Goal: Communication & Community: Participate in discussion

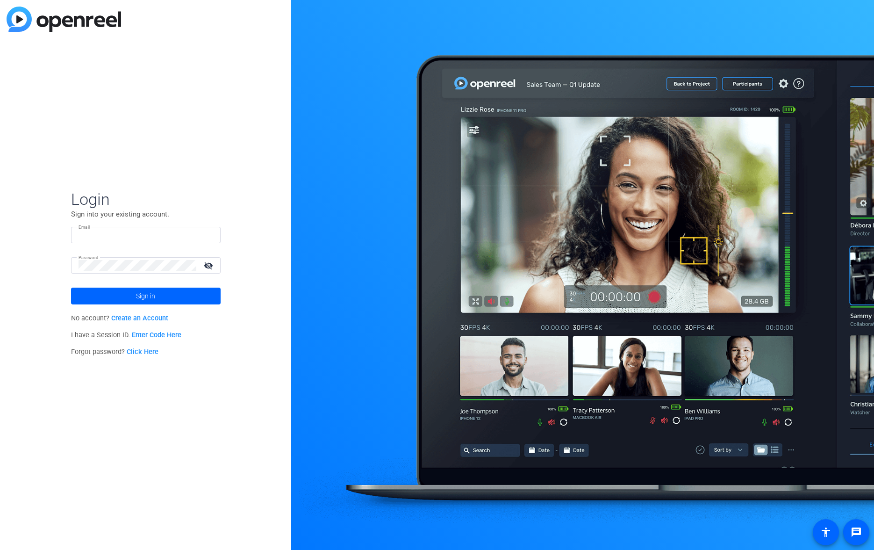
type input "[PERSON_NAME][EMAIL_ADDRESS][PERSON_NAME][DOMAIN_NAME]"
click at [141, 292] on span "Sign in" at bounding box center [145, 295] width 19 height 23
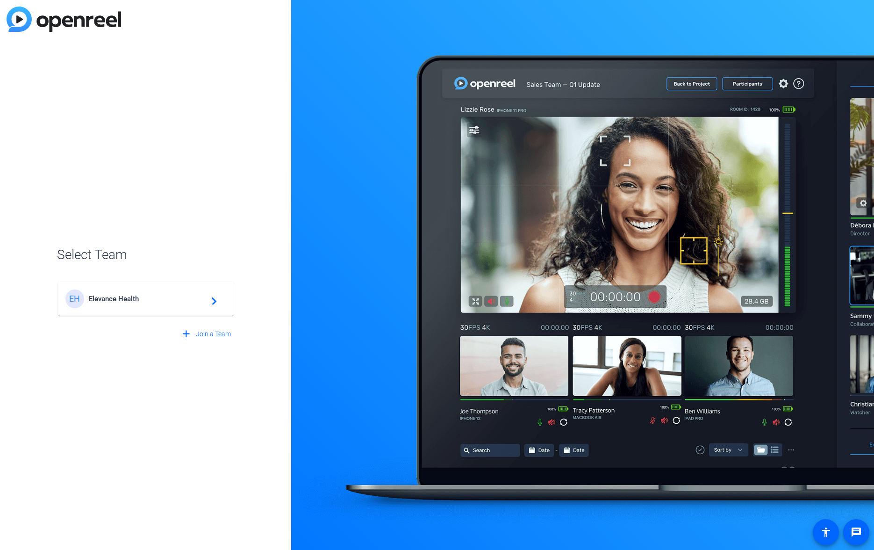
click at [115, 299] on span "Elevance Health" at bounding box center [147, 299] width 117 height 8
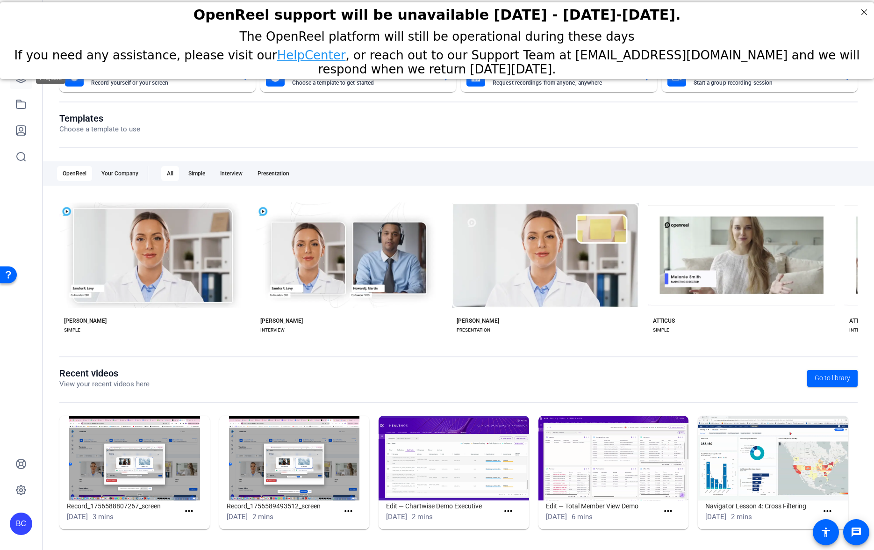
click at [23, 81] on icon at bounding box center [20, 77] width 9 height 9
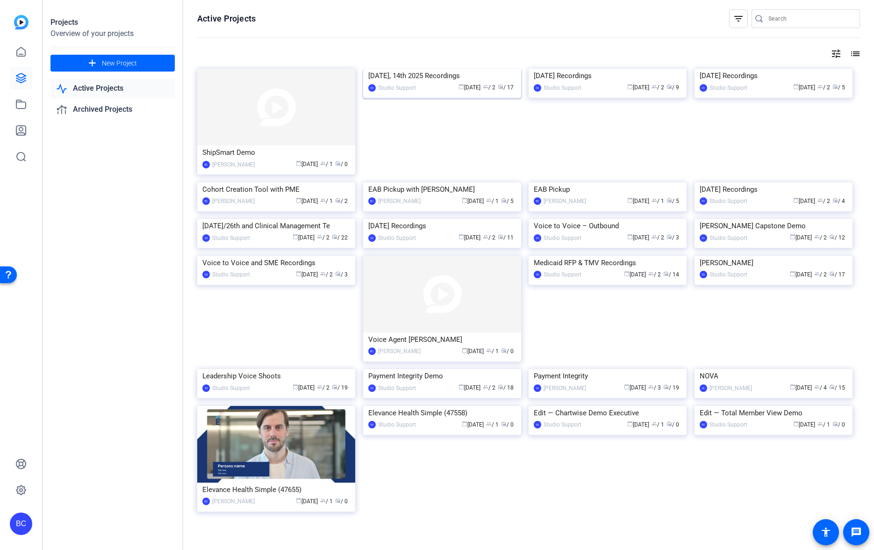
scroll to position [5, 0]
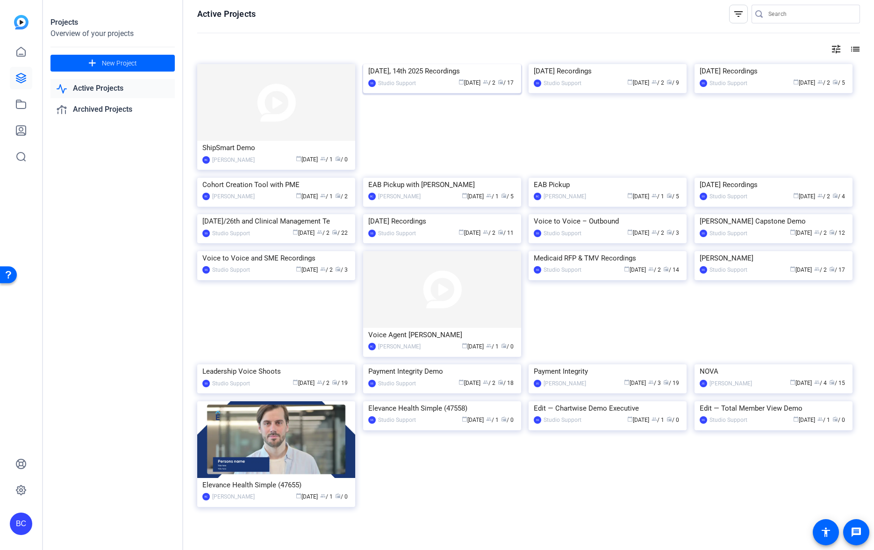
click at [402, 78] on div "Oct 13th, 14th 2025 Recordings" at bounding box center [442, 71] width 148 height 14
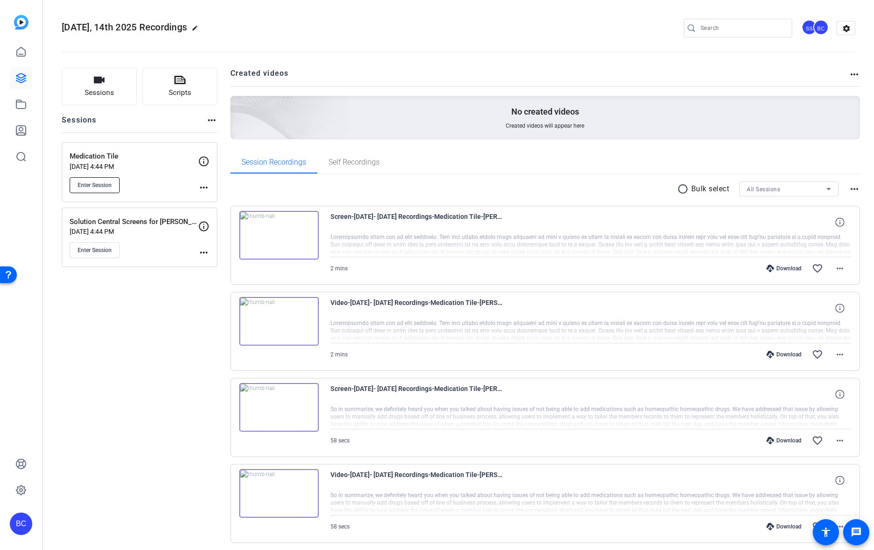
click at [88, 180] on button "Enter Session" at bounding box center [95, 185] width 50 height 16
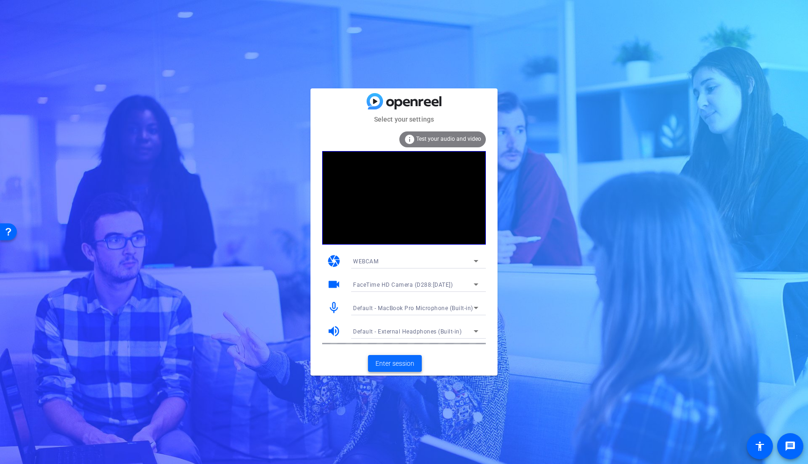
click at [396, 364] on span "Enter session" at bounding box center [395, 364] width 39 height 10
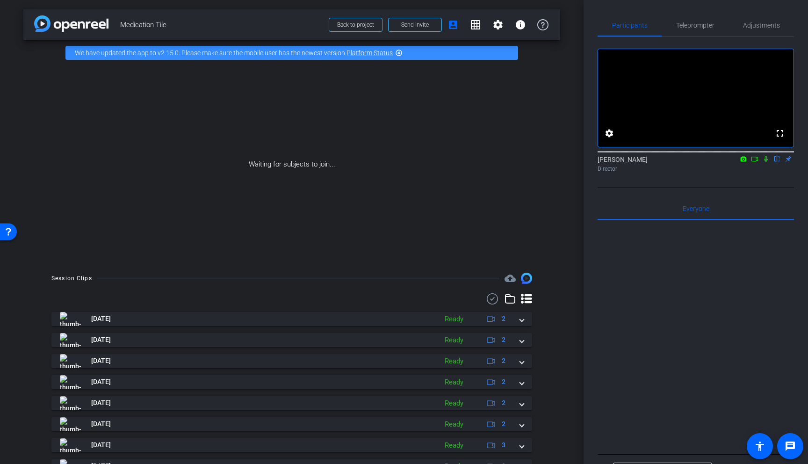
click at [766, 162] on icon at bounding box center [765, 159] width 7 height 7
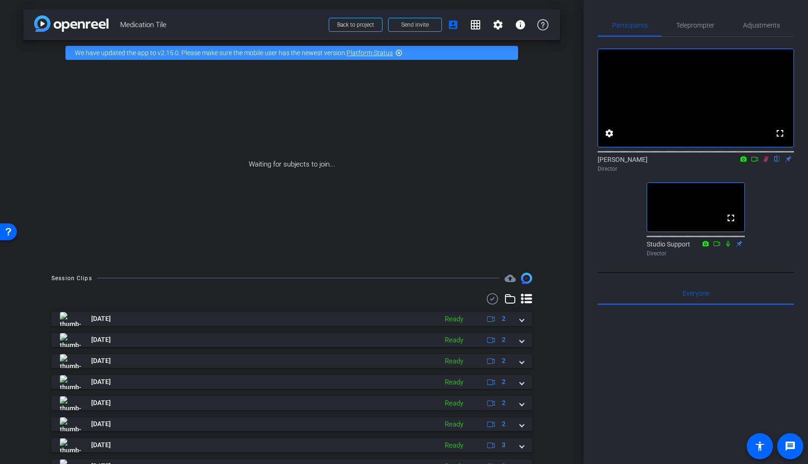
click at [766, 162] on icon at bounding box center [766, 159] width 5 height 6
click at [768, 162] on icon at bounding box center [765, 159] width 7 height 7
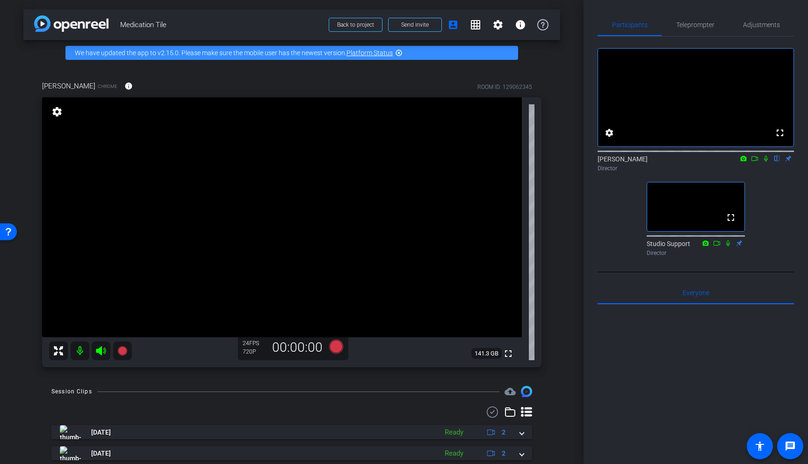
scroll to position [2, 0]
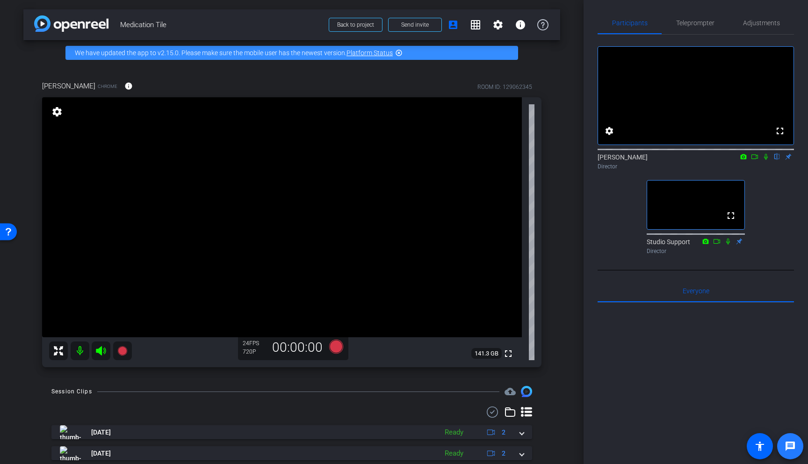
click at [788, 444] on mat-icon "message" at bounding box center [790, 446] width 11 height 11
type input "test"
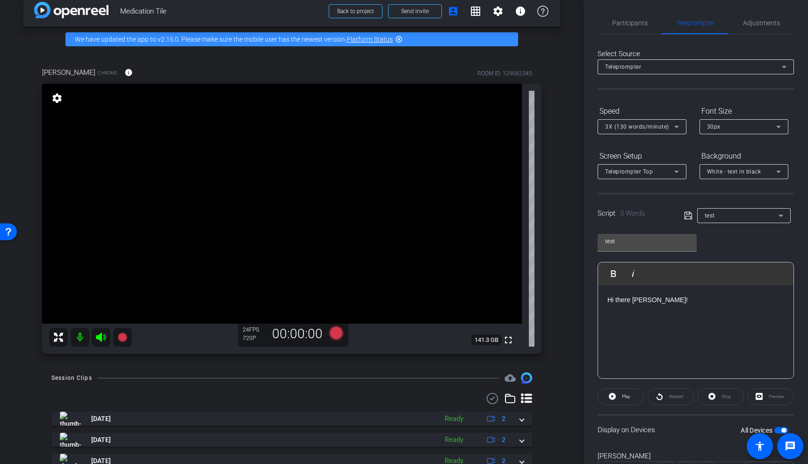
scroll to position [11, 0]
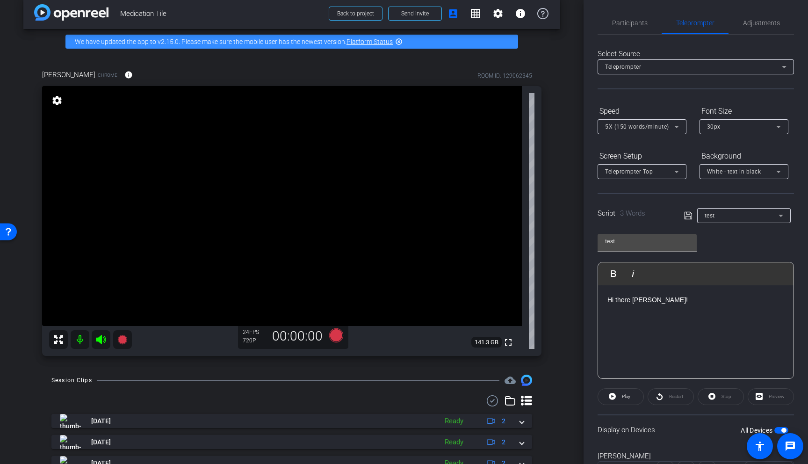
drag, startPoint x: 685, startPoint y: 309, endPoint x: 680, endPoint y: 305, distance: 5.7
click at [685, 308] on div "Hi there [PERSON_NAME]!" at bounding box center [695, 332] width 195 height 94
drag, startPoint x: 662, startPoint y: 302, endPoint x: 577, endPoint y: 293, distance: 85.6
click at [577, 294] on div "arrow_back Medication Tile Back to project Send invite account_box grid_on sett…" at bounding box center [404, 232] width 808 height 464
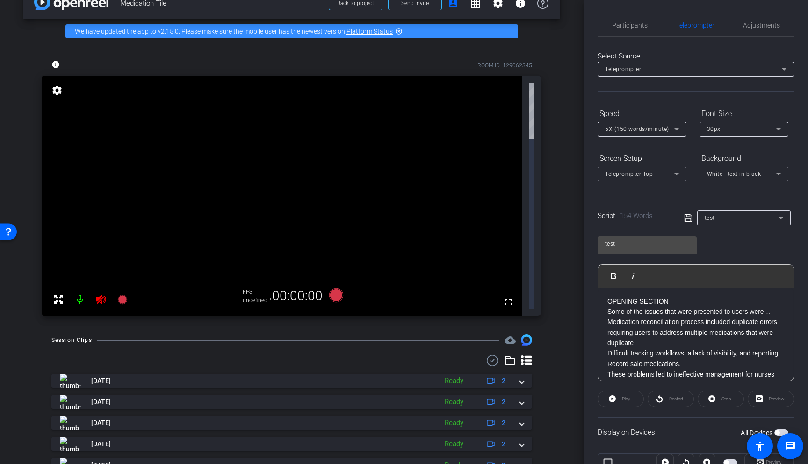
scroll to position [0, 0]
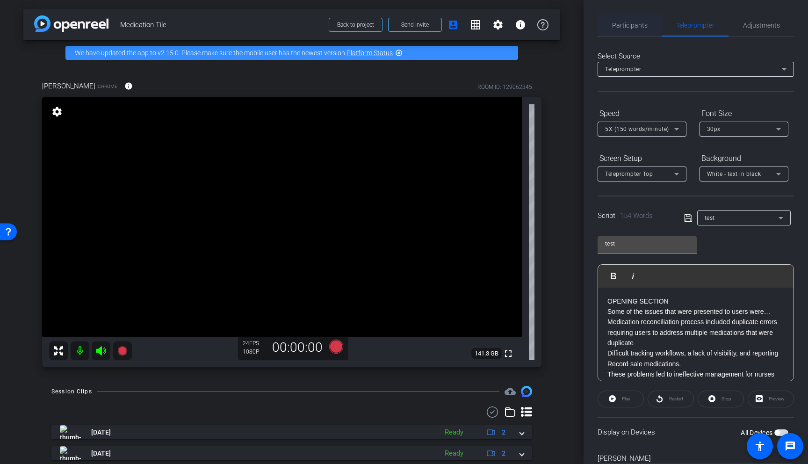
click at [636, 27] on span "Participants" at bounding box center [630, 25] width 36 height 7
click at [640, 27] on span "Participants" at bounding box center [630, 25] width 36 height 7
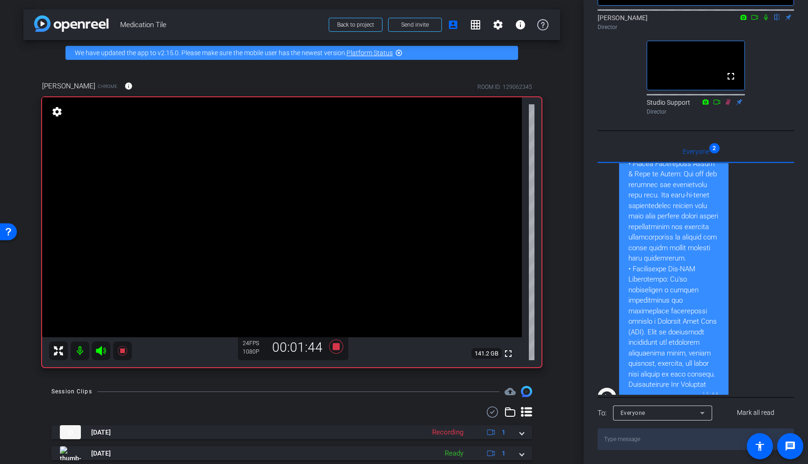
scroll to position [737, 0]
click at [767, 14] on icon at bounding box center [765, 17] width 7 height 7
click at [769, 14] on icon at bounding box center [765, 17] width 7 height 7
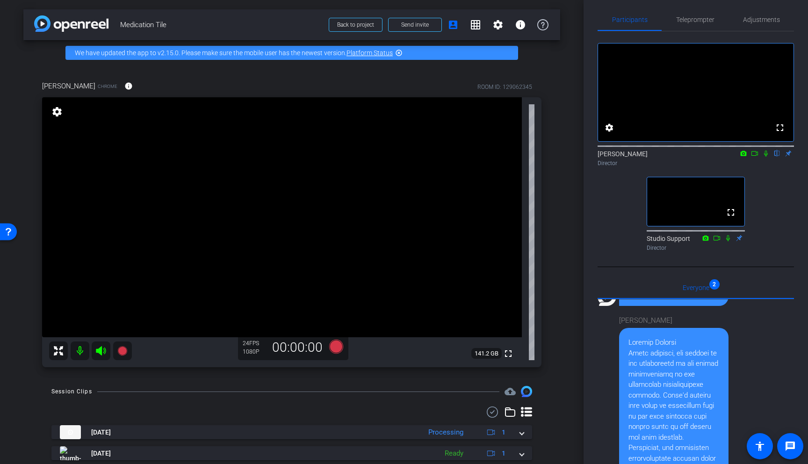
scroll to position [0, 0]
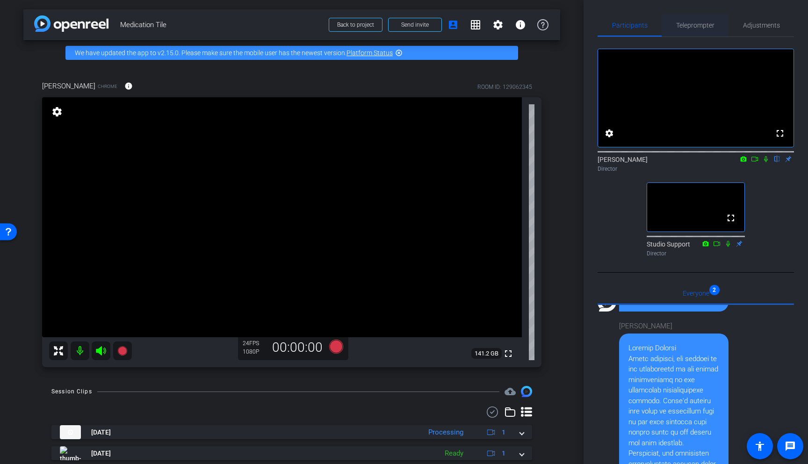
click at [694, 26] on span "Teleprompter" at bounding box center [695, 25] width 38 height 7
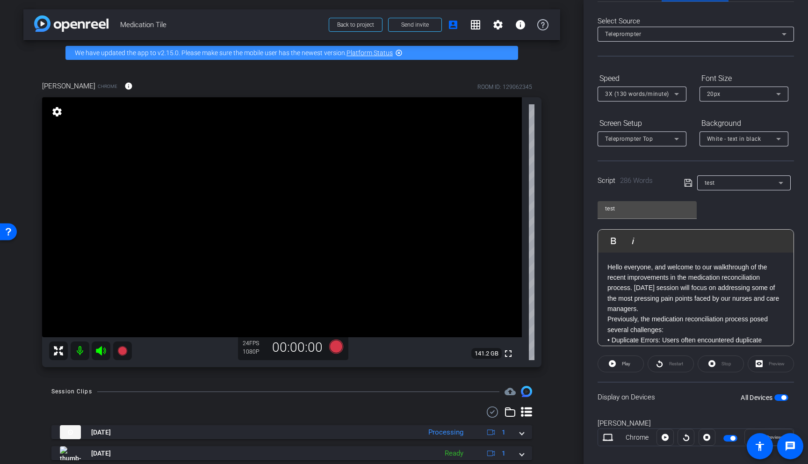
click at [643, 311] on p "Hello everyone, and welcome to our walkthrough of the recent improvements in th…" at bounding box center [695, 288] width 177 height 52
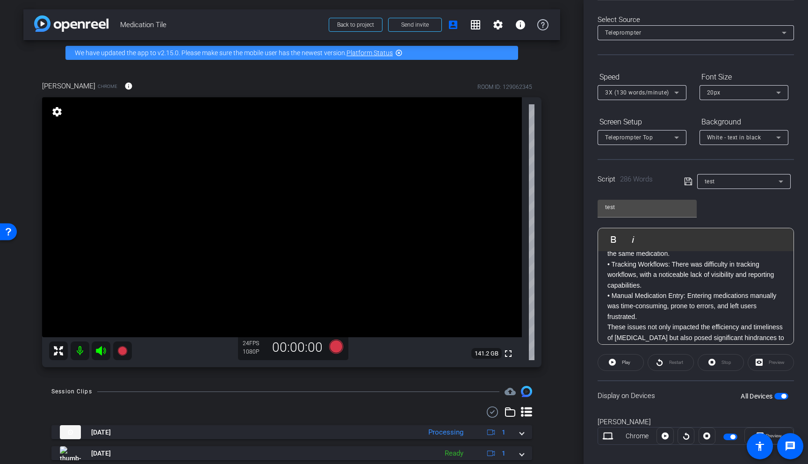
scroll to position [123, 0]
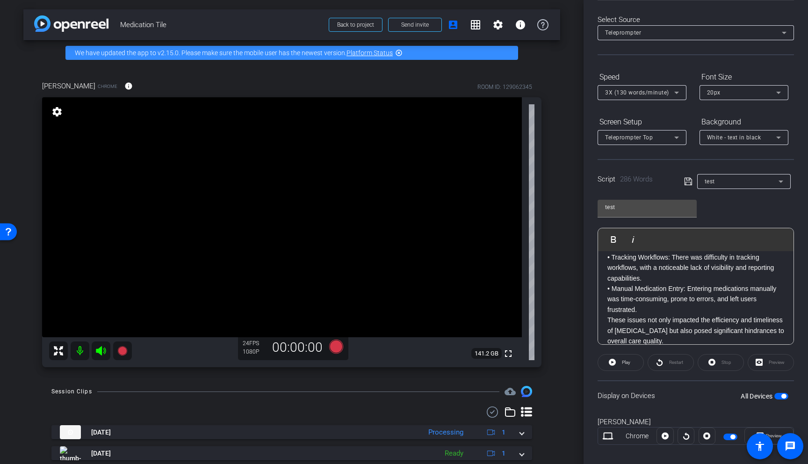
click at [643, 311] on p "• Manual Medication Entry: Entering medications manually was time-consuming, pr…" at bounding box center [695, 298] width 177 height 31
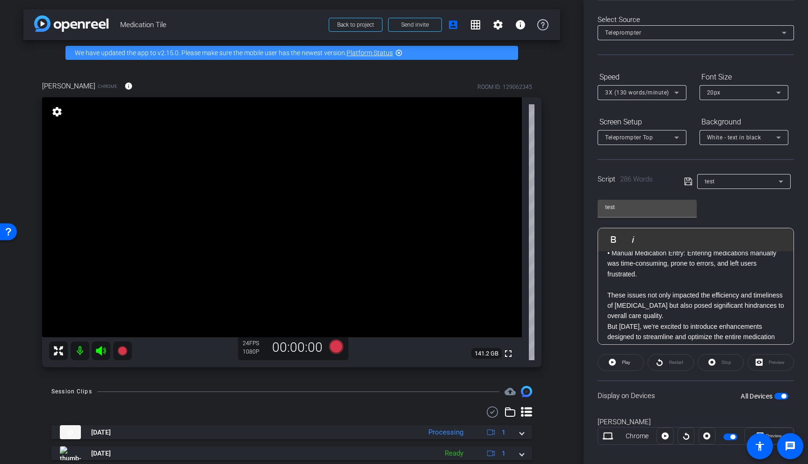
scroll to position [170, 0]
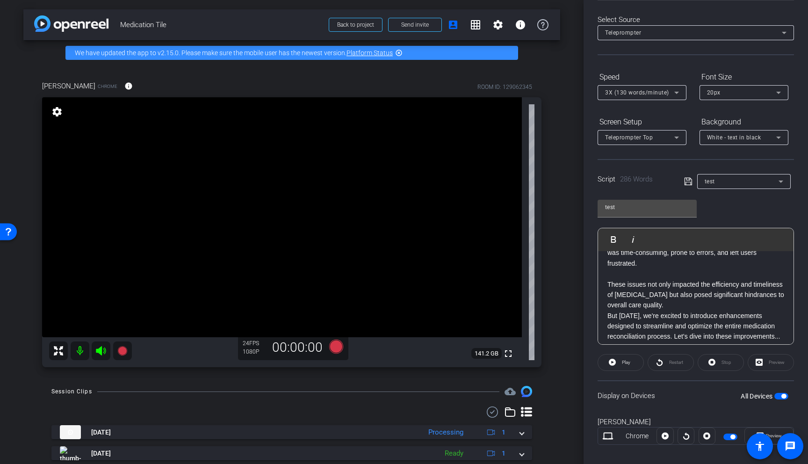
drag, startPoint x: 715, startPoint y: 304, endPoint x: 724, endPoint y: 305, distance: 9.4
click at [716, 304] on p "These issues not only impacted the efficiency and timeliness of [MEDICAL_DATA] …" at bounding box center [695, 294] width 177 height 31
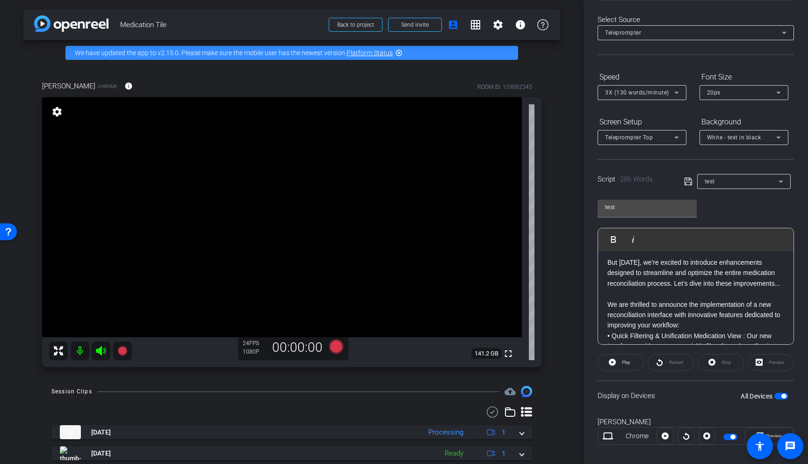
scroll to position [234, 0]
click at [674, 282] on p "But [DATE], we're excited to introduce enhancements designed to streamline and …" at bounding box center [695, 272] width 177 height 31
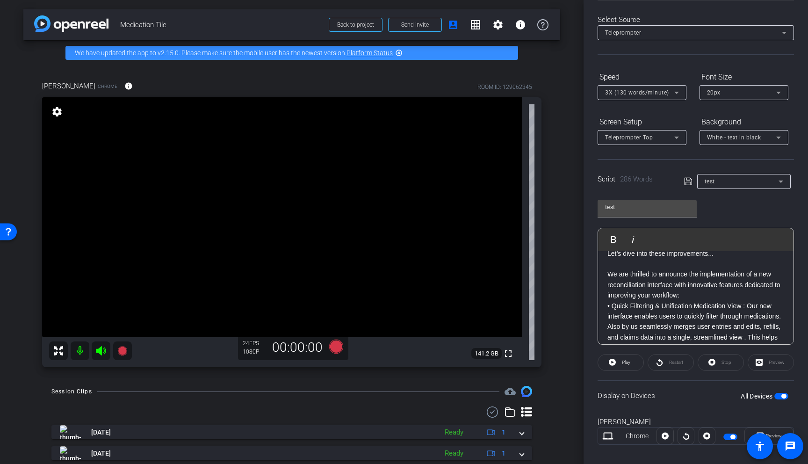
scroll to position [283, 0]
click at [608, 275] on p "We are thrilled to announce the implementation of a new reconciliation interfac…" at bounding box center [695, 285] width 177 height 31
click at [607, 272] on p "We are thrilled to announce the implementation of a new reconciliation interfac…" at bounding box center [695, 285] width 177 height 31
click at [682, 296] on p "We are thrilled to announce the implementation of a new reconciliation interfac…" at bounding box center [695, 285] width 177 height 31
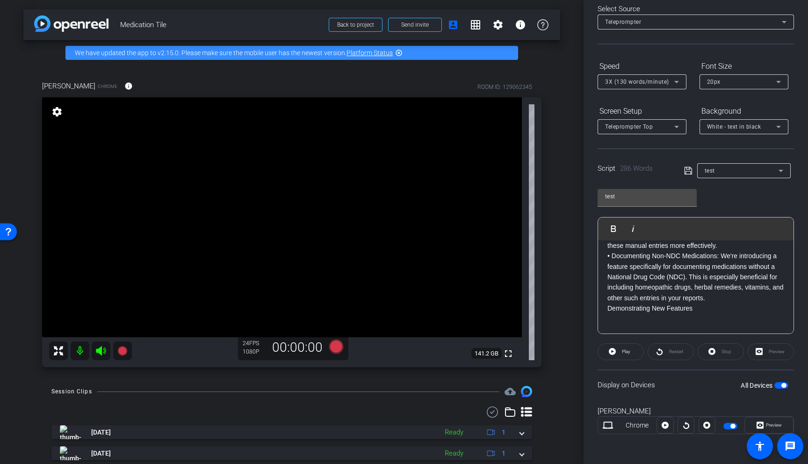
scroll to position [45, 0]
click at [721, 300] on p "• Documenting Non-NDC Medications: We're introducing a feature specifically for…" at bounding box center [695, 279] width 177 height 52
drag, startPoint x: 701, startPoint y: 324, endPoint x: 600, endPoint y: 318, distance: 100.7
click at [600, 318] on div "Hello everyone, and welcome to our walkthrough of the recent improvements in th…" at bounding box center [695, 69] width 195 height 553
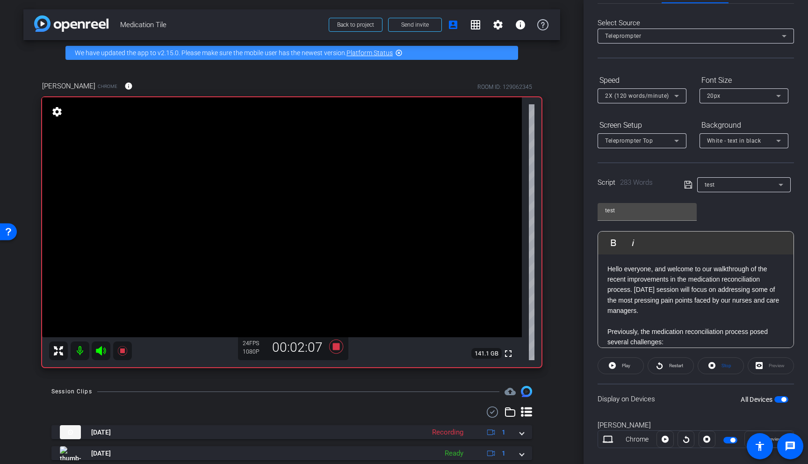
scroll to position [0, 0]
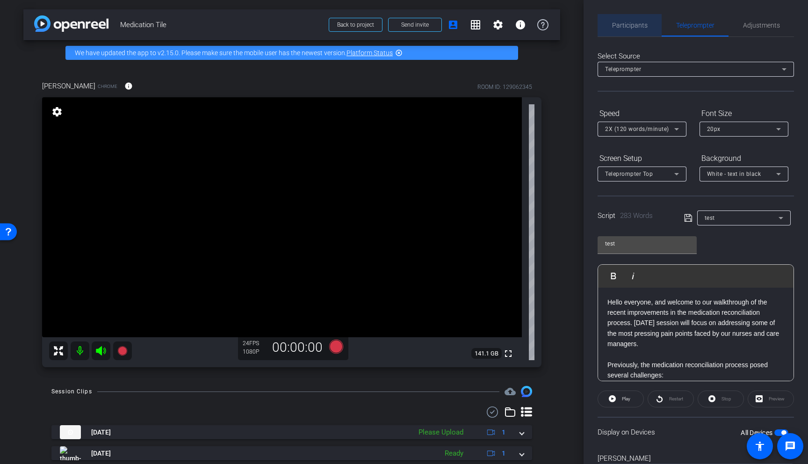
click at [632, 28] on span "Participants" at bounding box center [630, 25] width 36 height 7
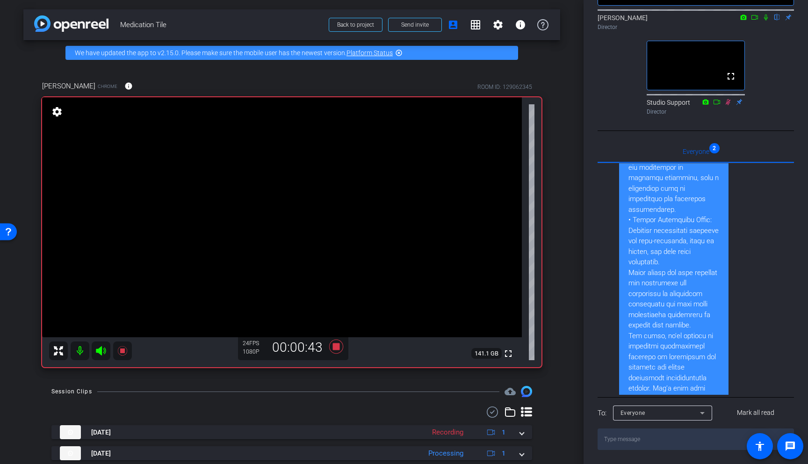
scroll to position [287, 0]
click at [767, 14] on icon at bounding box center [766, 17] width 4 height 6
click at [769, 14] on icon at bounding box center [765, 17] width 7 height 7
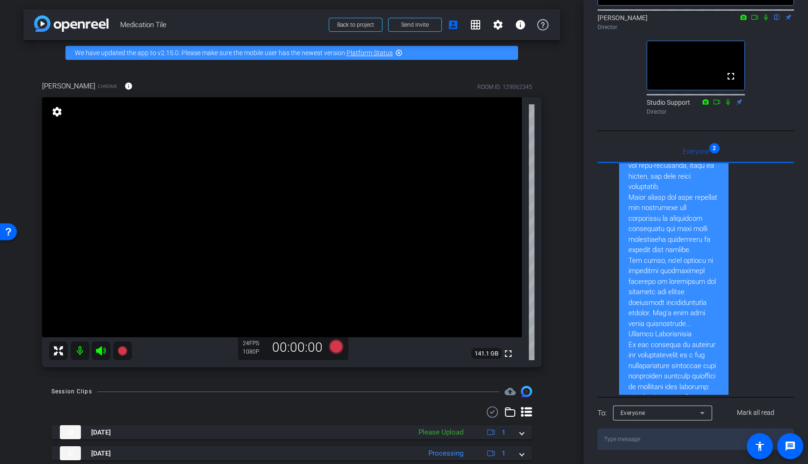
click at [765, 14] on icon at bounding box center [766, 17] width 4 height 6
click at [765, 14] on icon at bounding box center [766, 17] width 5 height 6
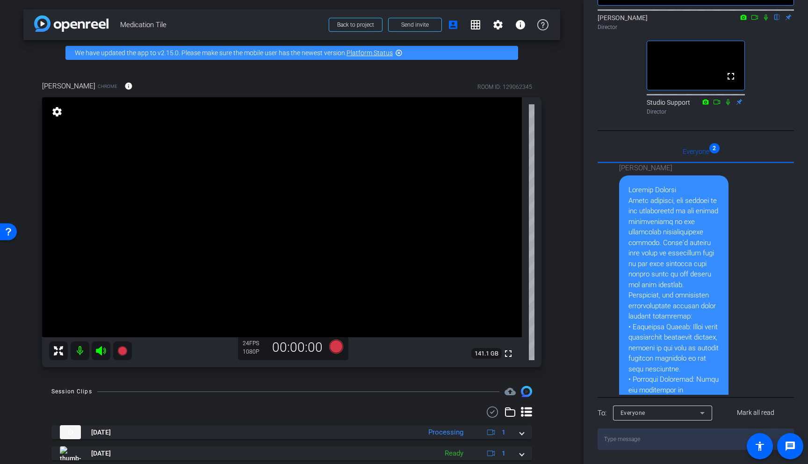
scroll to position [76, 0]
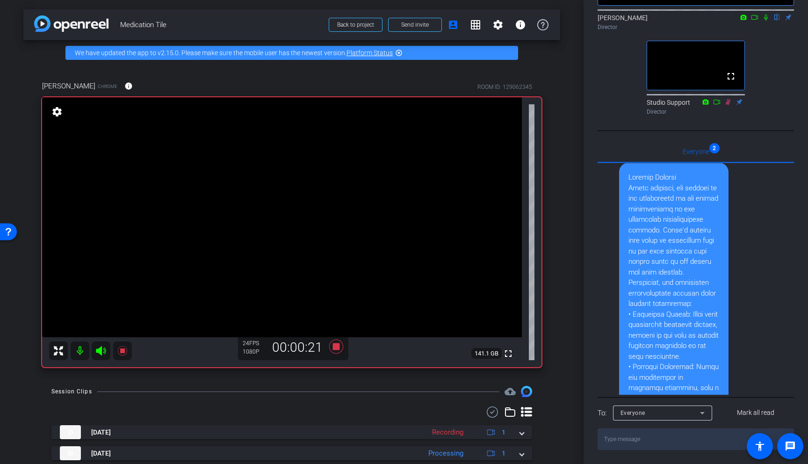
click at [766, 14] on icon at bounding box center [766, 17] width 4 height 6
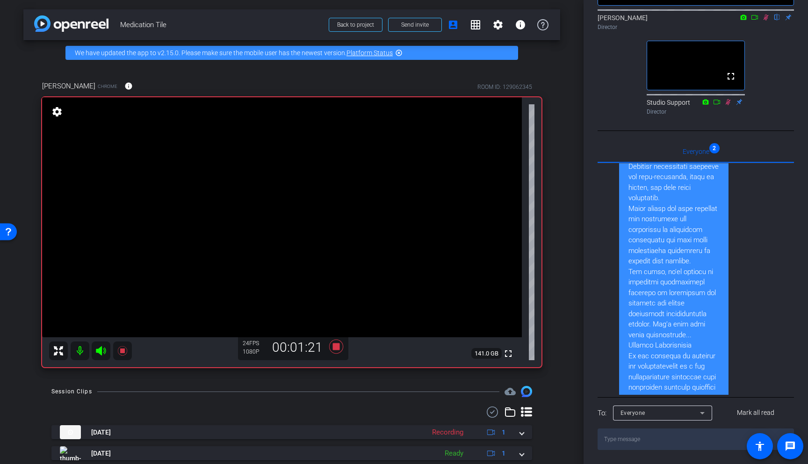
scroll to position [351, 0]
click at [766, 14] on icon at bounding box center [765, 17] width 7 height 7
click at [767, 14] on icon at bounding box center [765, 17] width 7 height 7
click at [768, 14] on icon at bounding box center [765, 17] width 7 height 7
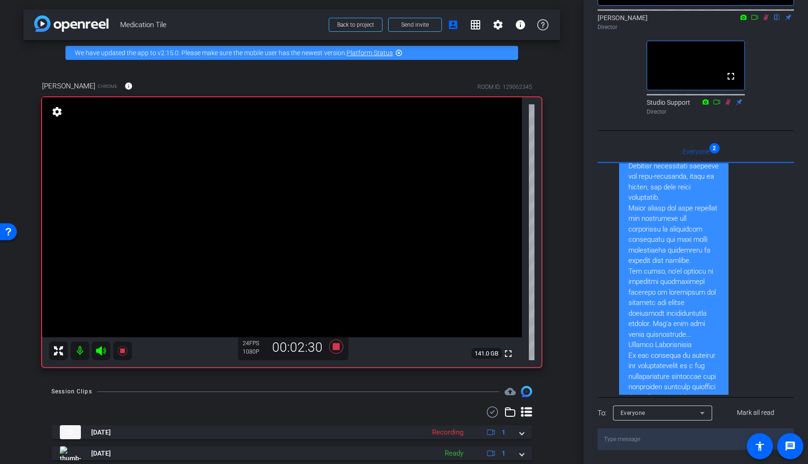
click at [766, 14] on icon at bounding box center [765, 17] width 7 height 7
drag, startPoint x: 766, startPoint y: 11, endPoint x: 765, endPoint y: 57, distance: 46.3
click at [766, 14] on icon at bounding box center [765, 17] width 7 height 7
drag, startPoint x: 769, startPoint y: 10, endPoint x: 772, endPoint y: 16, distance: 6.5
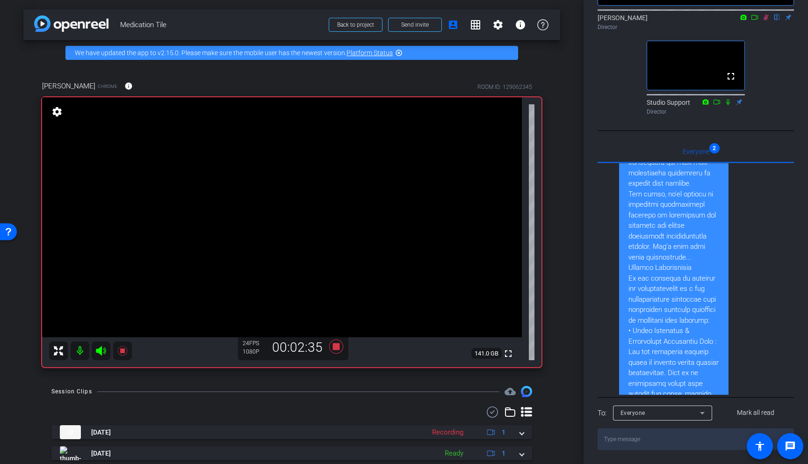
click at [769, 14] on icon at bounding box center [765, 17] width 7 height 7
click at [767, 14] on icon at bounding box center [765, 17] width 7 height 7
click at [768, 14] on icon at bounding box center [765, 17] width 7 height 7
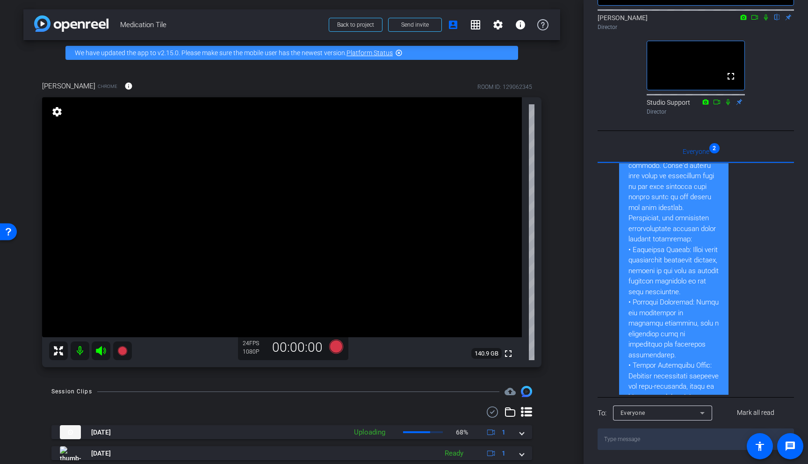
scroll to position [131, 0]
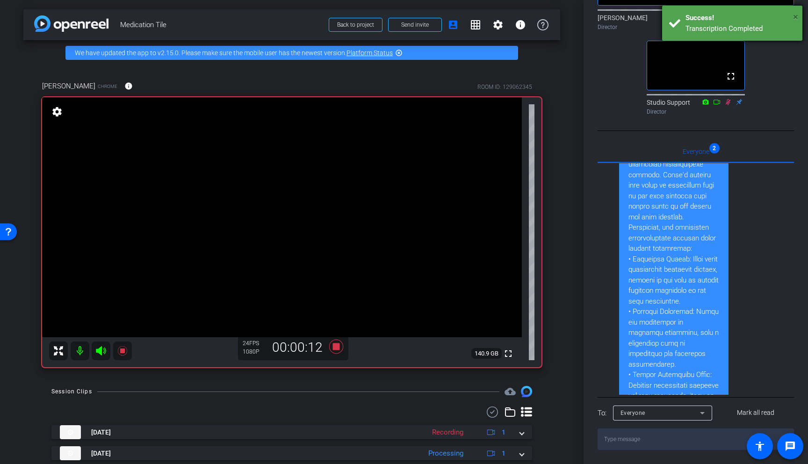
click at [796, 14] on span "×" at bounding box center [795, 16] width 5 height 11
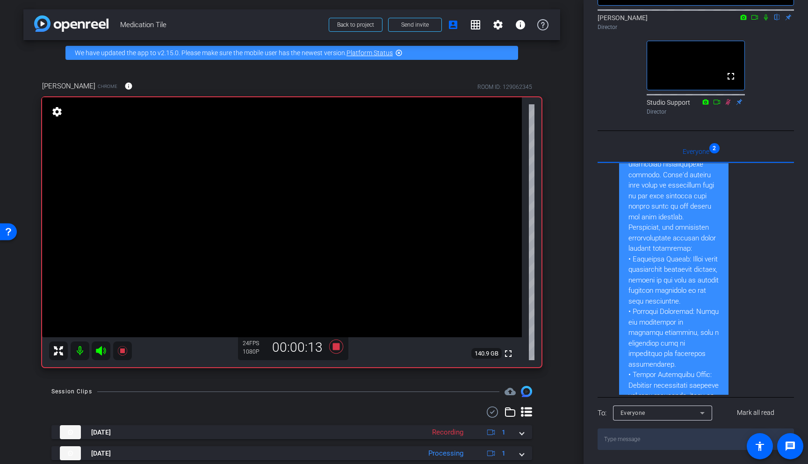
drag, startPoint x: 767, startPoint y: 11, endPoint x: 773, endPoint y: 27, distance: 17.3
click at [768, 14] on icon at bounding box center [765, 17] width 7 height 7
click at [766, 14] on icon at bounding box center [765, 17] width 7 height 7
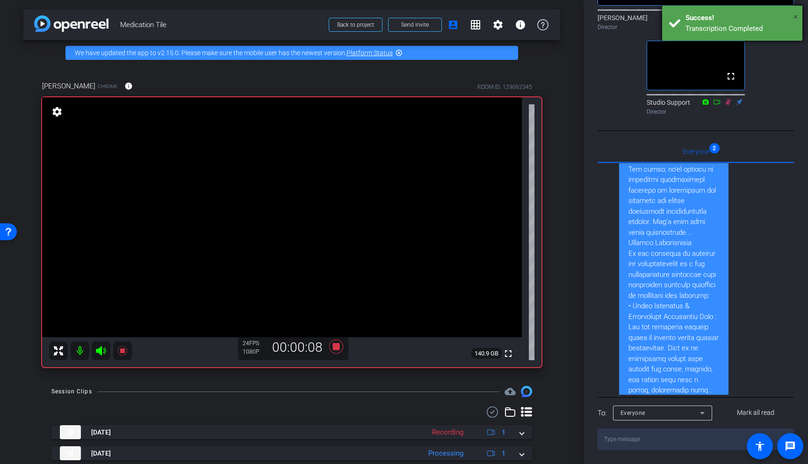
click at [795, 16] on span "×" at bounding box center [795, 16] width 5 height 11
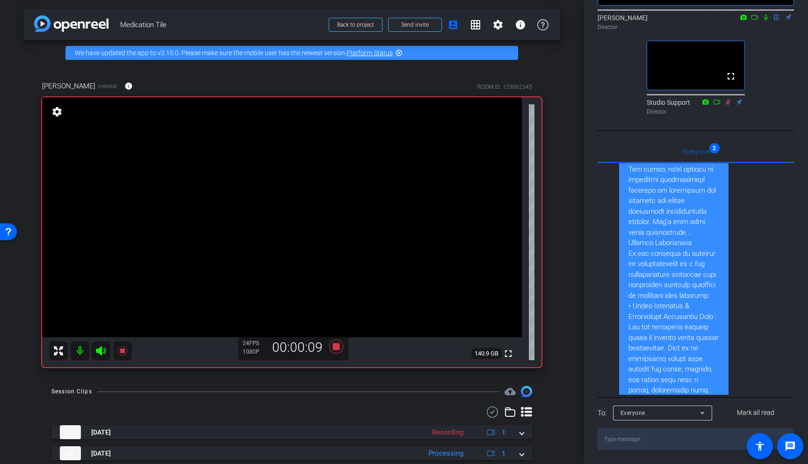
click at [768, 14] on icon at bounding box center [765, 17] width 7 height 7
click at [767, 14] on icon at bounding box center [765, 17] width 7 height 7
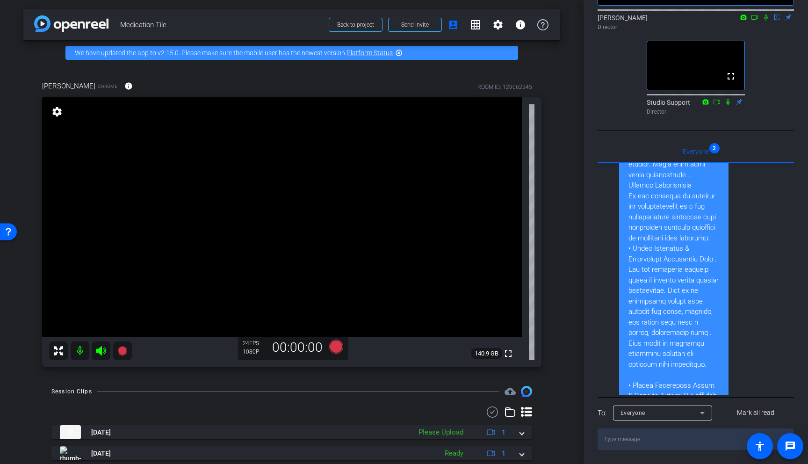
click at [768, 14] on icon at bounding box center [765, 17] width 7 height 7
click at [764, 14] on icon at bounding box center [765, 17] width 7 height 7
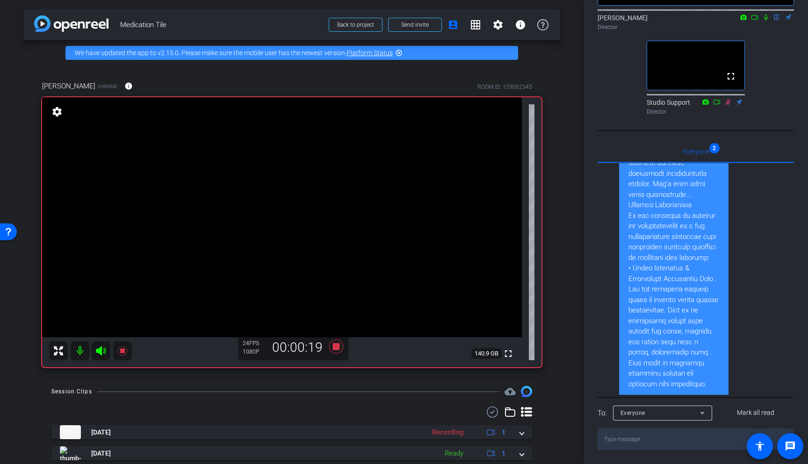
scroll to position [493, 0]
click at [769, 14] on icon at bounding box center [765, 17] width 7 height 7
click at [766, 14] on icon at bounding box center [766, 17] width 5 height 6
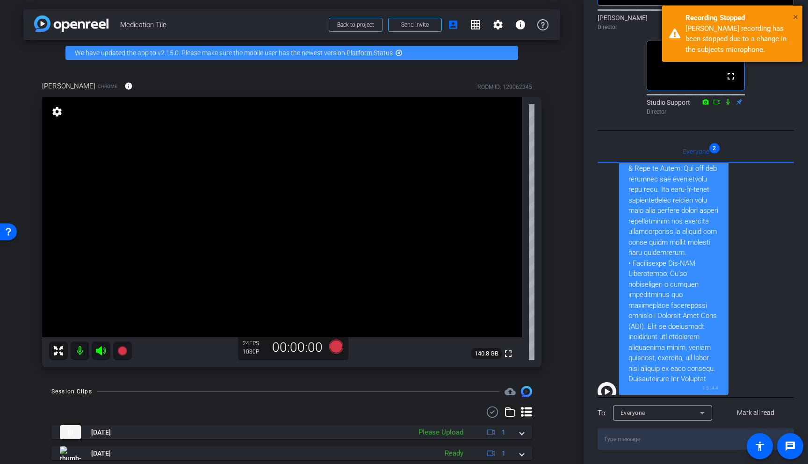
click at [793, 14] on span "×" at bounding box center [795, 16] width 5 height 11
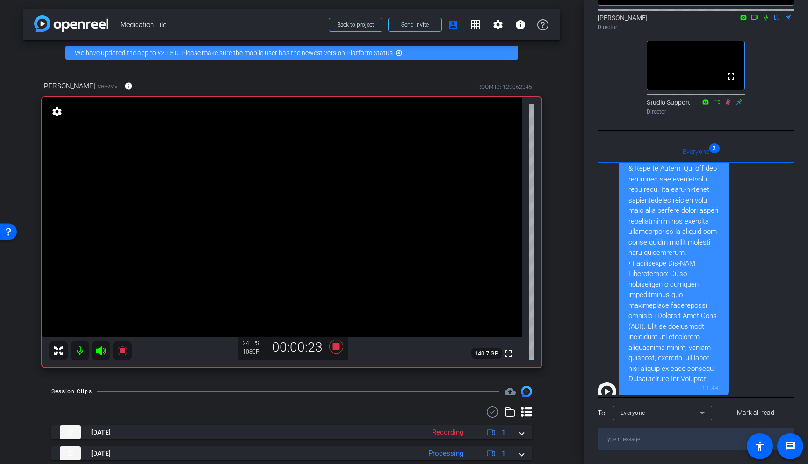
click at [765, 14] on icon at bounding box center [766, 17] width 4 height 6
click at [765, 14] on icon at bounding box center [765, 17] width 7 height 7
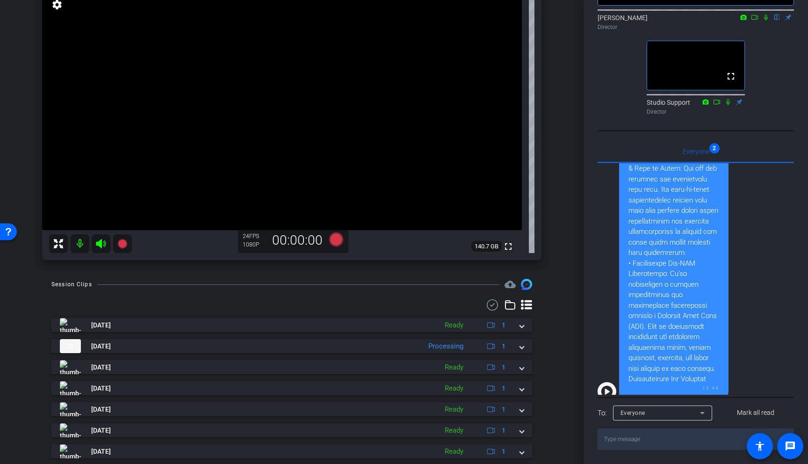
scroll to position [108, 0]
